Goal: Information Seeking & Learning: Learn about a topic

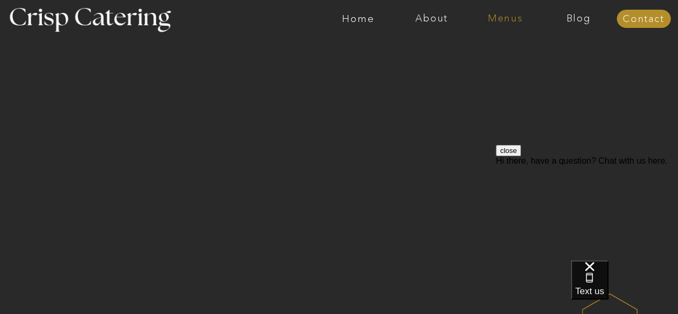
click at [513, 21] on nav "Menus" at bounding box center [505, 18] width 73 height 11
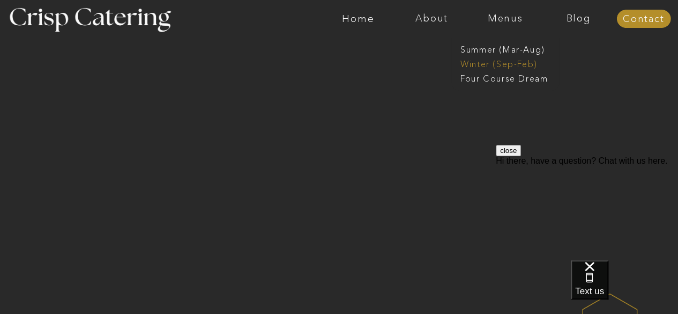
click at [480, 66] on nav "Winter (Sep-Feb)" at bounding box center [505, 63] width 88 height 10
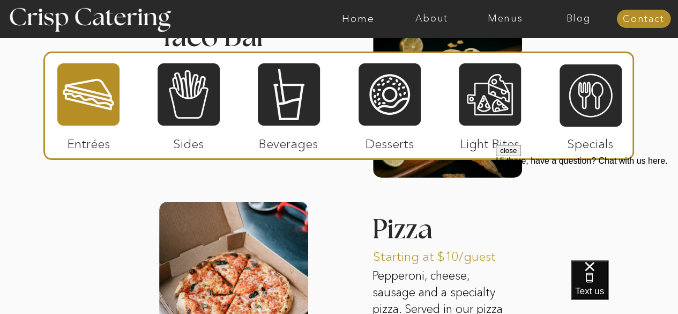
scroll to position [1701, 0]
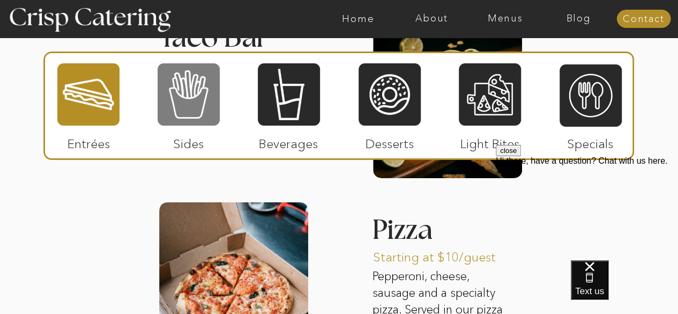
click at [189, 82] on div at bounding box center [189, 94] width 62 height 64
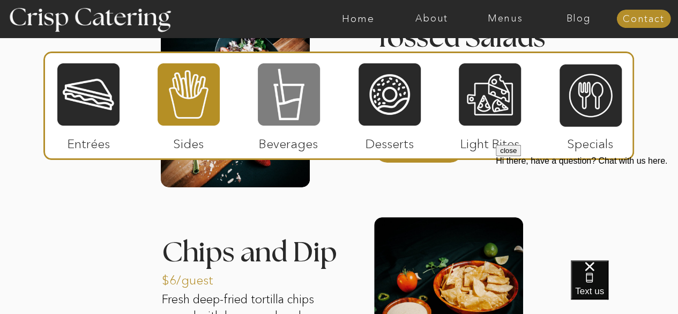
click at [292, 97] on div at bounding box center [289, 94] width 62 height 64
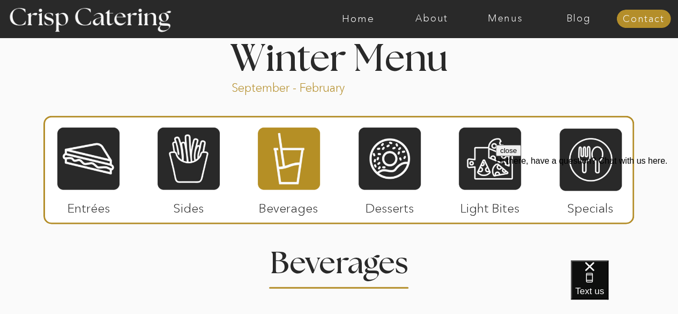
scroll to position [1164, 0]
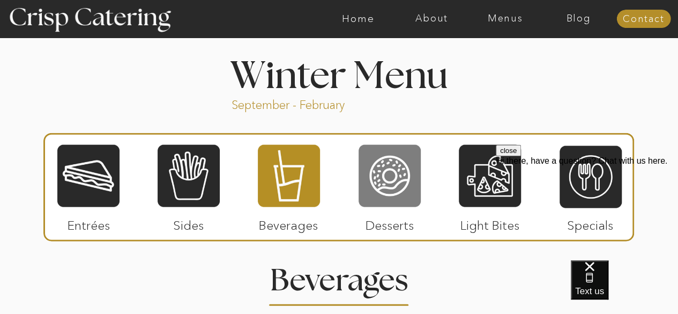
click at [405, 186] on div at bounding box center [390, 176] width 62 height 64
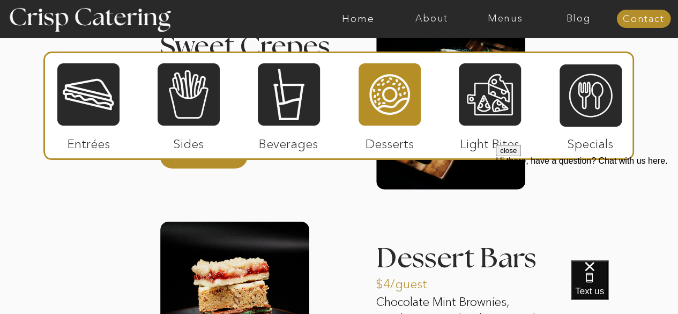
scroll to position [1703, 0]
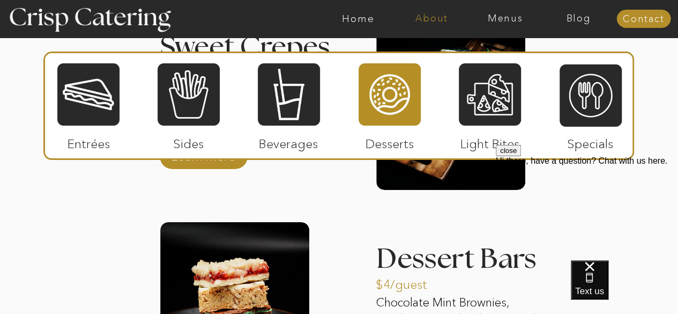
click at [430, 13] on nav "About" at bounding box center [431, 18] width 73 height 11
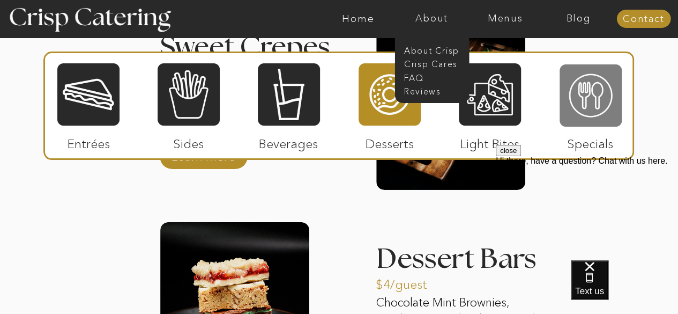
click at [596, 108] on div at bounding box center [591, 95] width 62 height 64
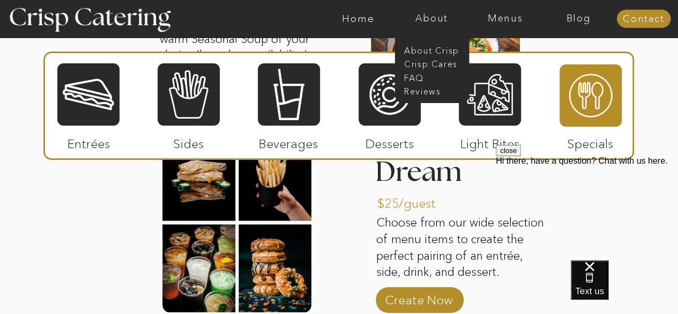
scroll to position [1585, 0]
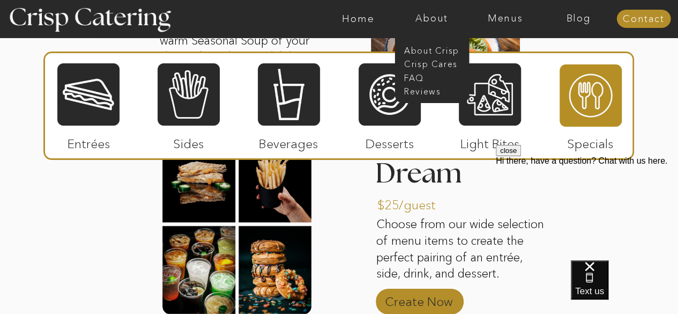
click at [406, 305] on p "Create Now" at bounding box center [418, 298] width 71 height 31
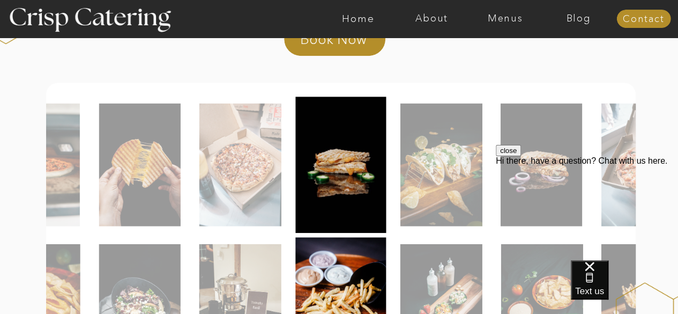
scroll to position [214, 0]
click at [228, 185] on img at bounding box center [240, 165] width 82 height 123
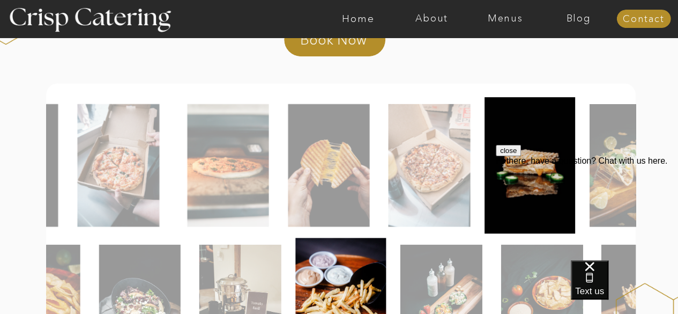
click at [421, 197] on img at bounding box center [429, 165] width 82 height 123
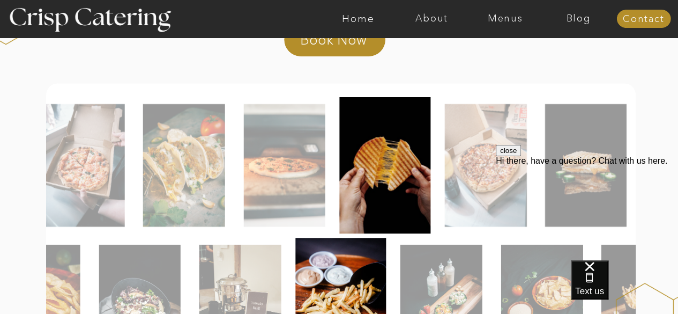
drag, startPoint x: 824, startPoint y: 317, endPoint x: 644, endPoint y: 156, distance: 241.5
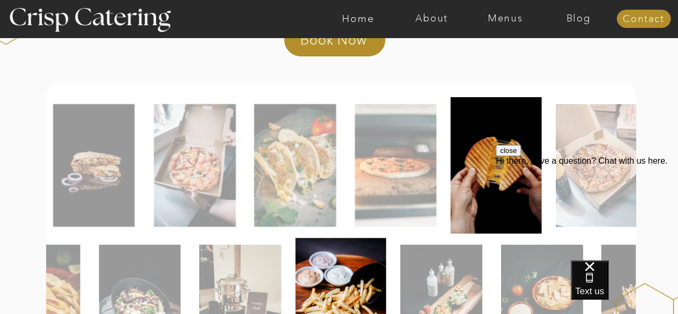
drag, startPoint x: 823, startPoint y: 292, endPoint x: 668, endPoint y: 165, distance: 200.1
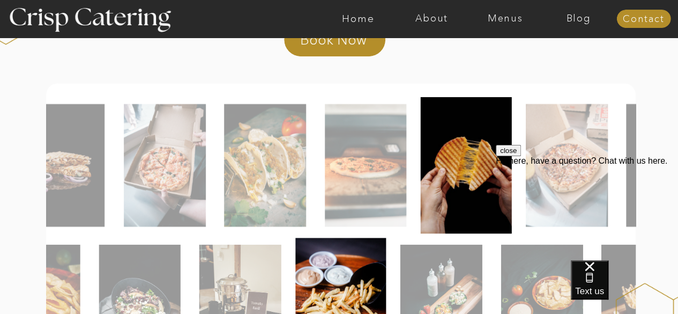
click at [410, 159] on div at bounding box center [341, 165] width 590 height 136
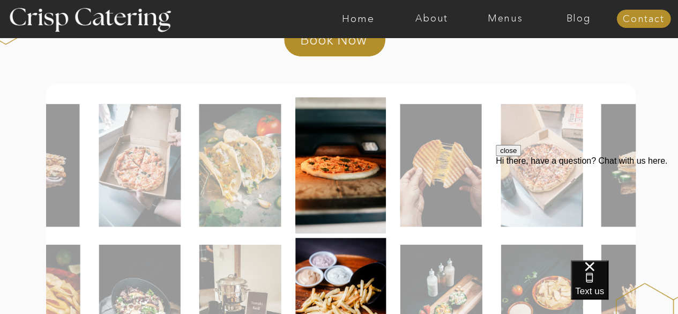
drag, startPoint x: 453, startPoint y: 155, endPoint x: 423, endPoint y: 147, distance: 31.1
drag, startPoint x: 423, startPoint y: 147, endPoint x: 213, endPoint y: 145, distance: 209.7
click at [345, 142] on img at bounding box center [340, 165] width 91 height 136
drag, startPoint x: 345, startPoint y: 142, endPoint x: 164, endPoint y: 127, distance: 182.4
click at [550, 158] on div "close Hi there, have a question? Chat with us here." at bounding box center [587, 209] width 182 height 129
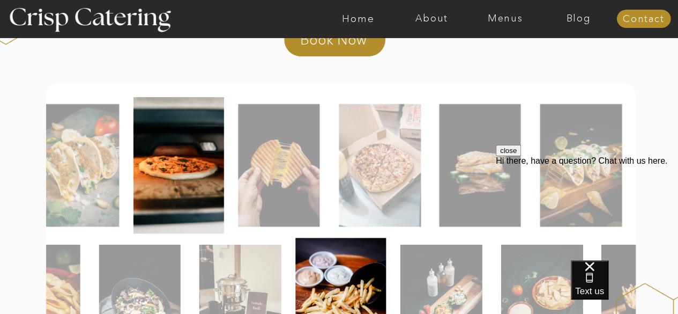
click at [178, 197] on img at bounding box center [179, 165] width 91 height 136
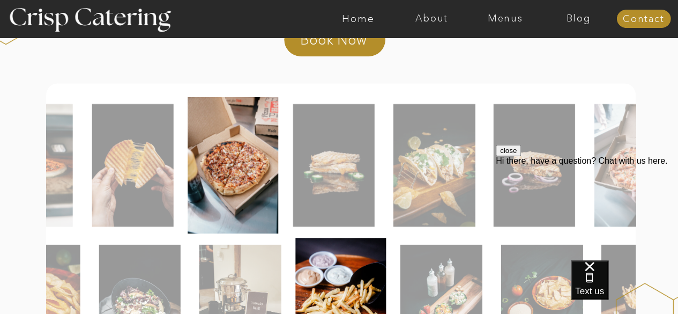
click at [231, 159] on img at bounding box center [233, 165] width 91 height 136
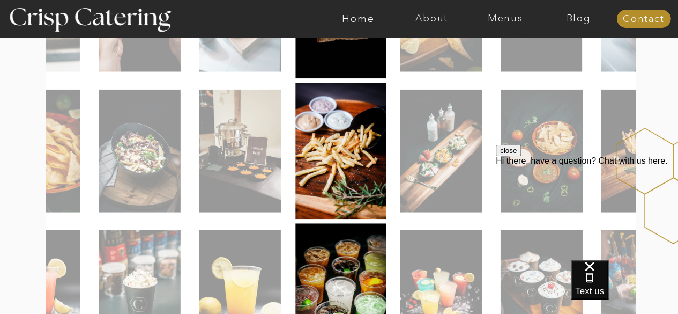
scroll to position [369, 0]
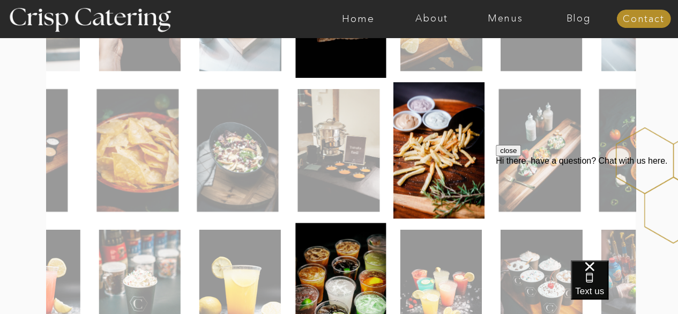
click at [442, 180] on img at bounding box center [439, 150] width 91 height 136
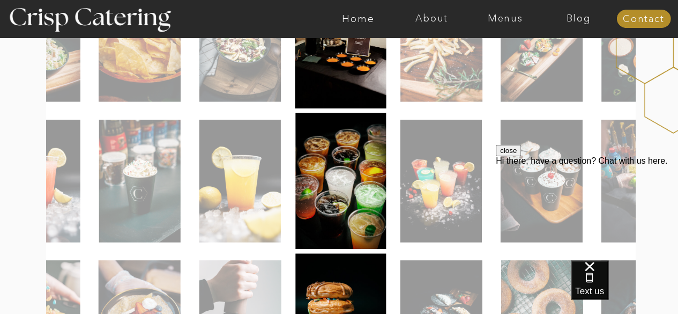
scroll to position [482, 0]
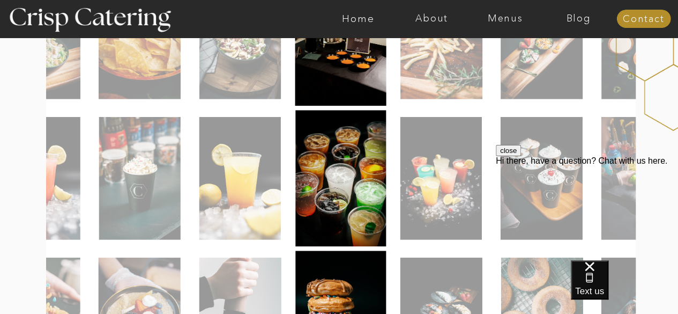
click at [455, 202] on img at bounding box center [442, 178] width 82 height 123
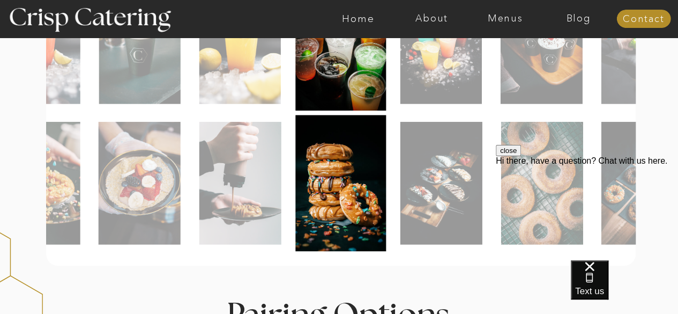
scroll to position [619, 0]
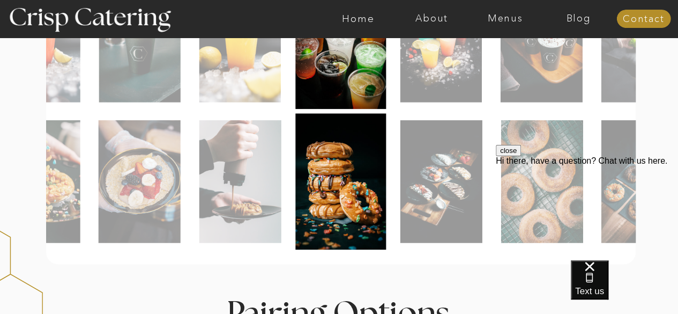
drag, startPoint x: 356, startPoint y: 225, endPoint x: 191, endPoint y: 233, distance: 165.4
click at [393, 220] on div at bounding box center [590, 181] width 590 height 136
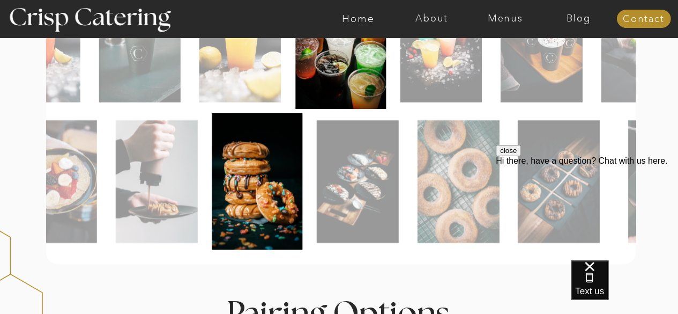
click at [247, 213] on img at bounding box center [257, 181] width 91 height 136
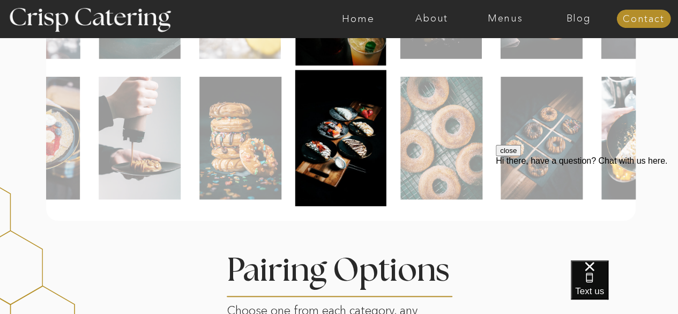
scroll to position [662, 0]
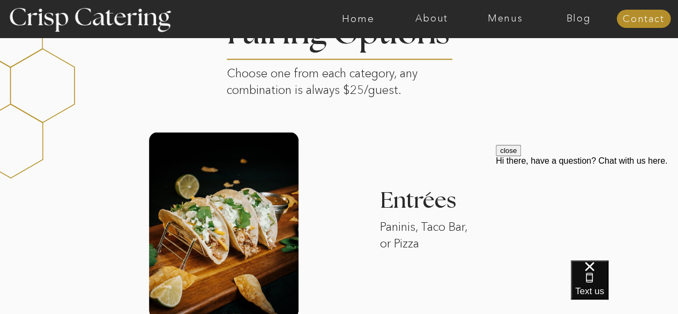
scroll to position [870, 0]
